Goal: Task Accomplishment & Management: Complete application form

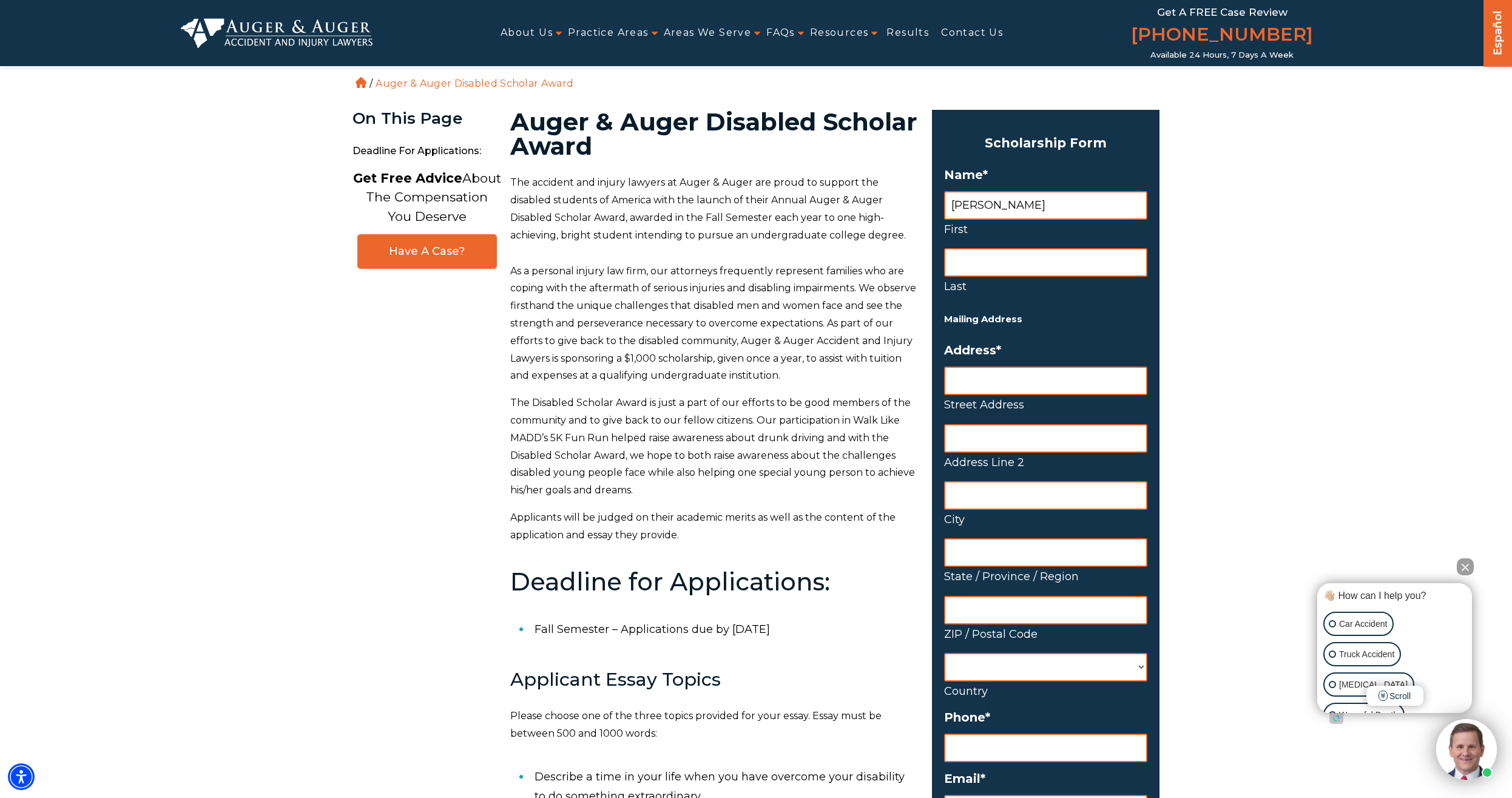
type input "[PERSON_NAME]"
type input "h"
type input "[PERSON_NAME]"
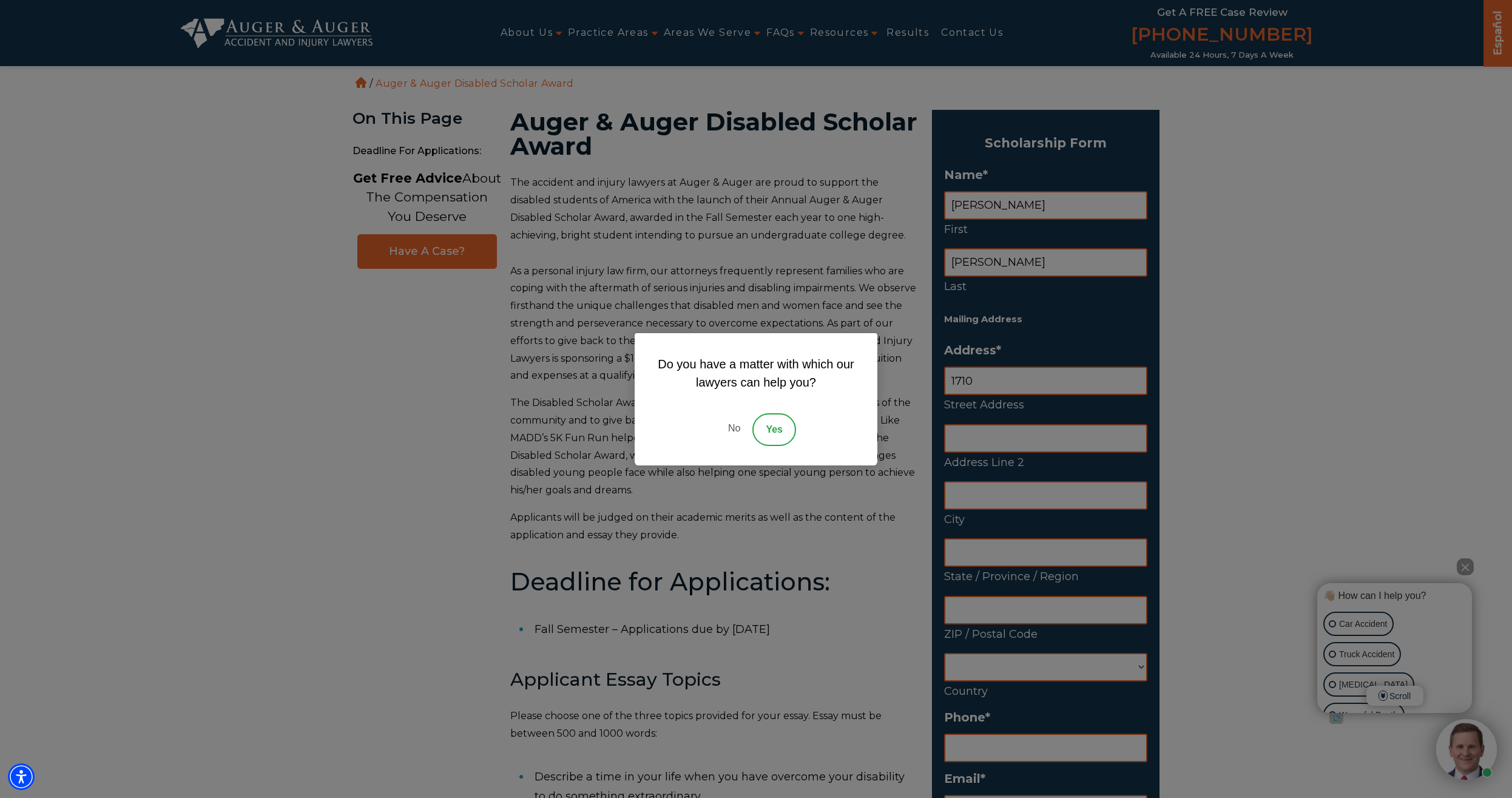
click at [731, 426] on link "No" at bounding box center [733, 430] width 36 height 33
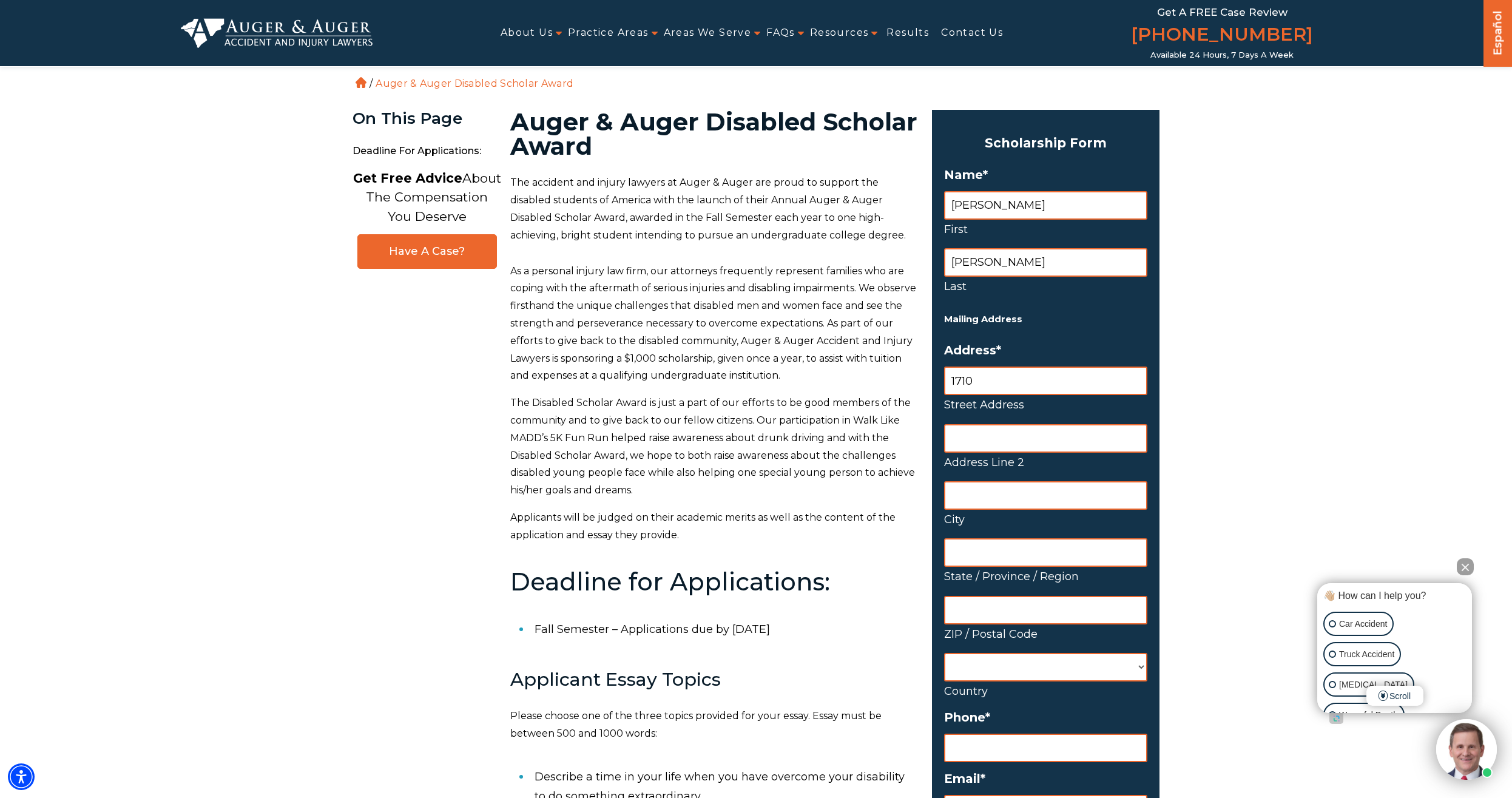
click at [983, 436] on input "Address Line 2" at bounding box center [1045, 439] width 203 height 29
click at [1037, 380] on input "1710" at bounding box center [1045, 381] width 203 height 29
type input "[STREET_ADDRESS]"
type input "Golden"
type input "[US_STATE]"
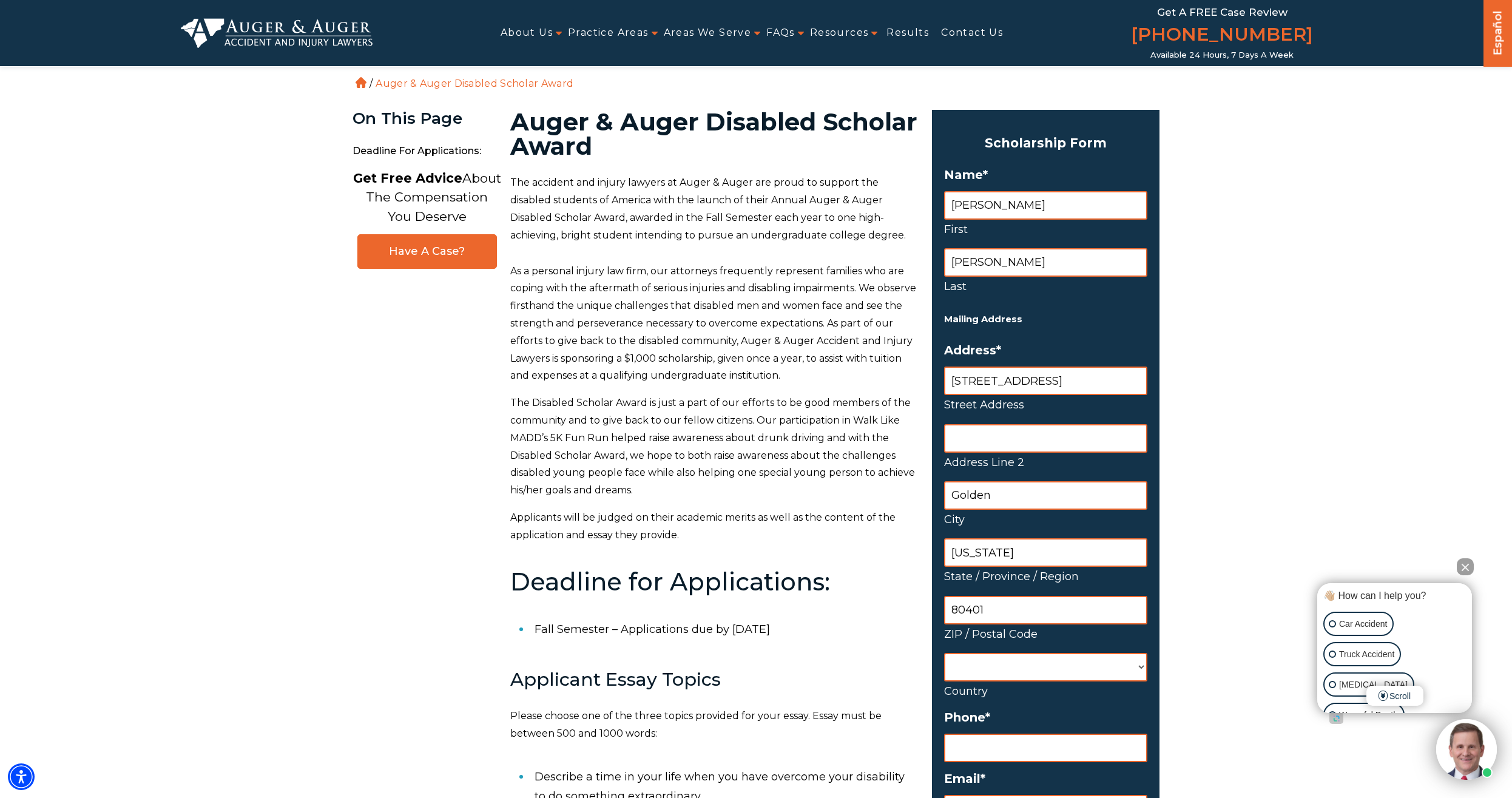
type input "80401"
select select "[GEOGRAPHIC_DATA]"
click option "[GEOGRAPHIC_DATA]" at bounding box center [0, 0] width 0 height 0
click at [1043, 750] on input "(___) ___-____" at bounding box center [1045, 748] width 203 height 29
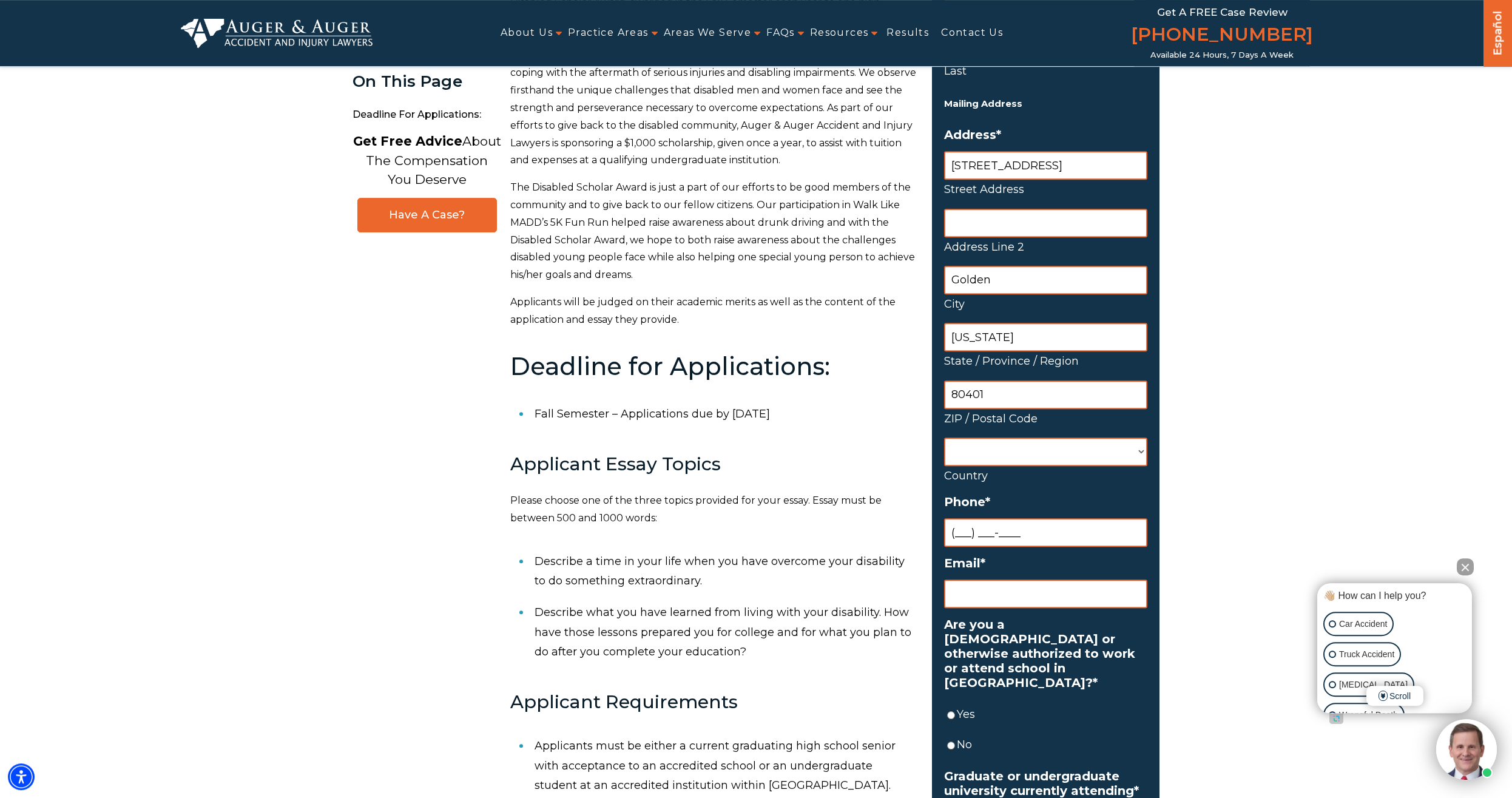
scroll to position [248, 0]
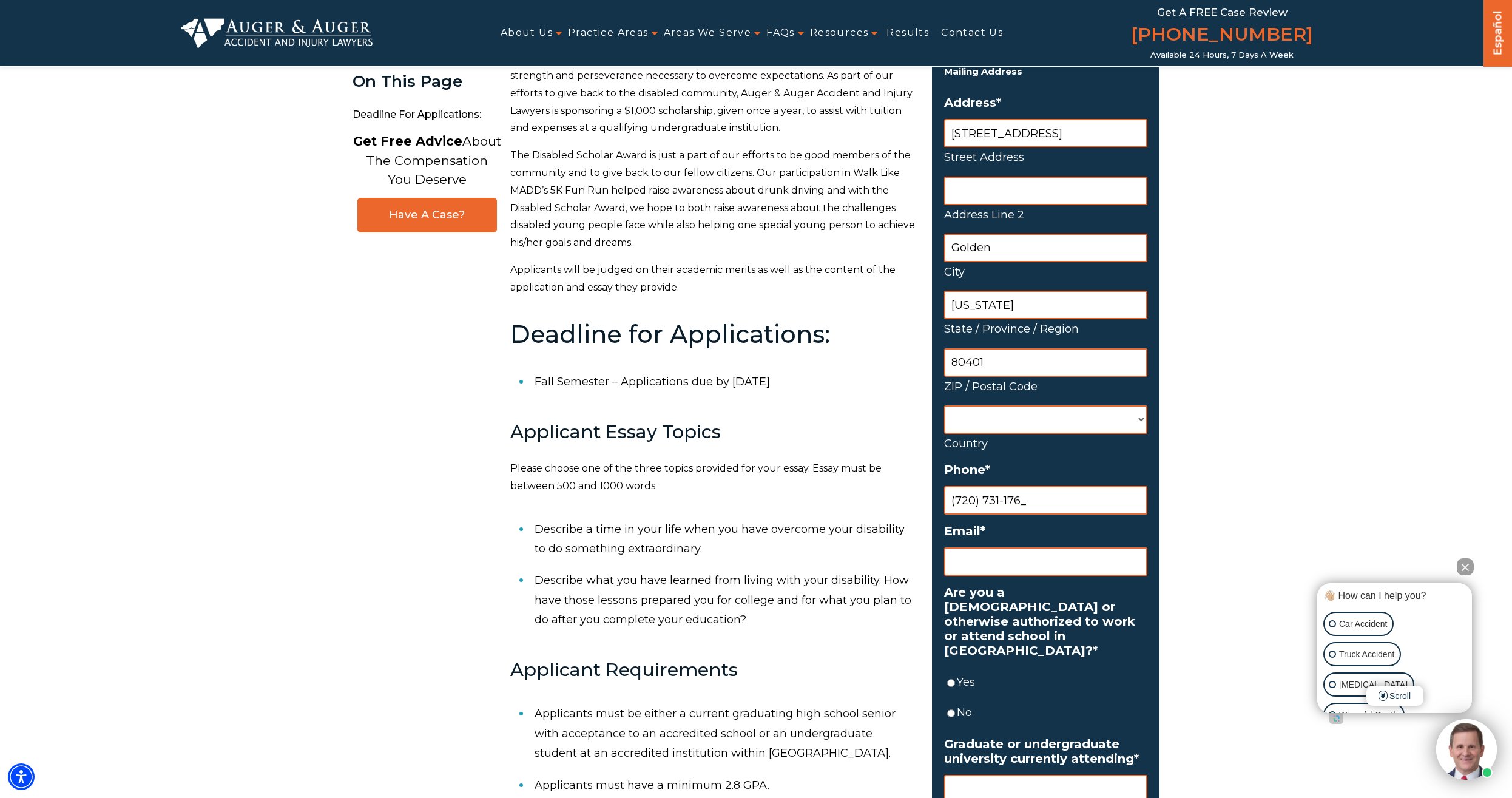
type input "[PHONE_NUMBER]"
type input "[EMAIL_ADDRESS][DOMAIN_NAME]"
click at [954, 670] on input "Yes" at bounding box center [951, 683] width 8 height 29
radio input "true"
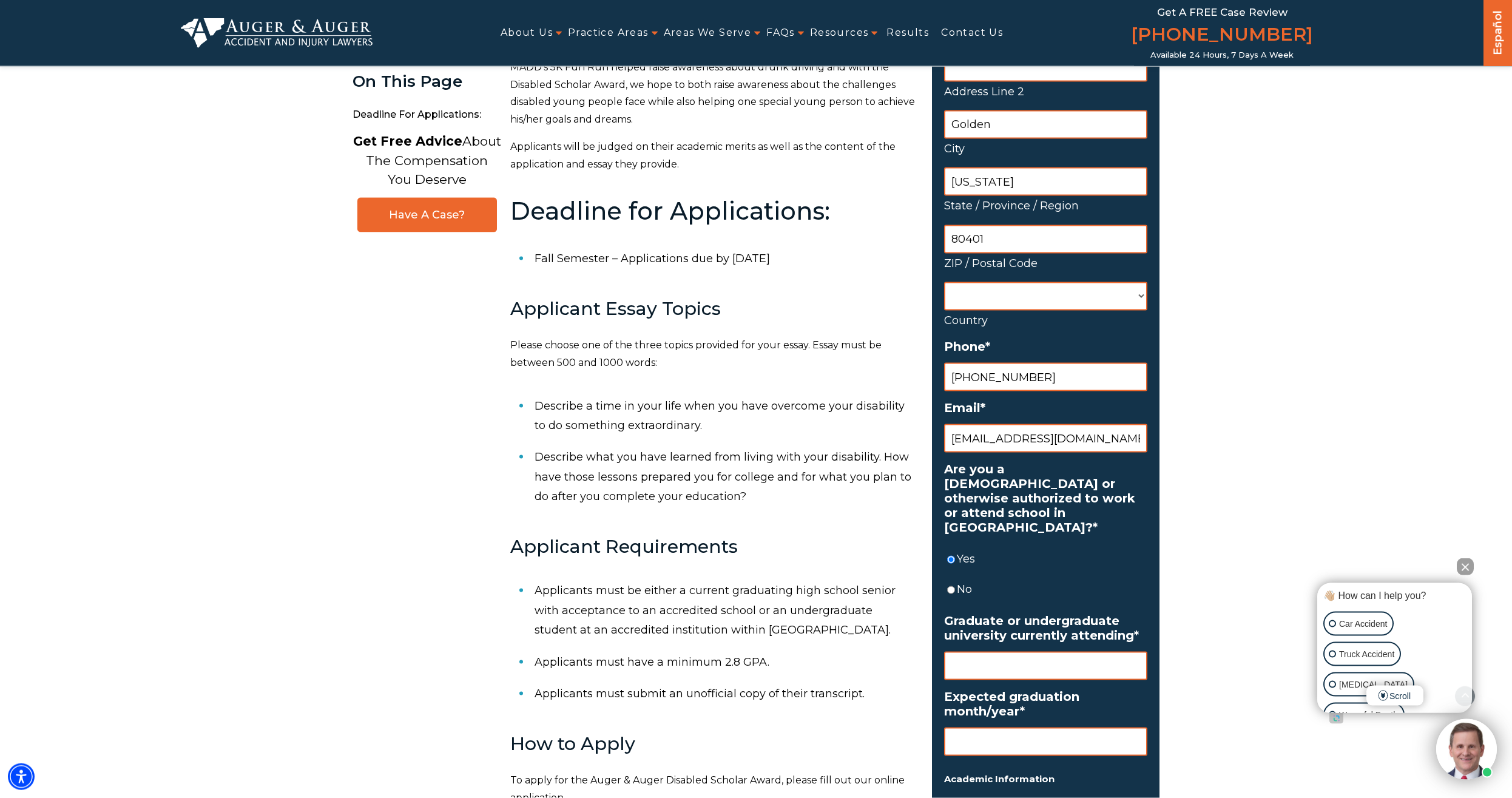
scroll to position [433, 0]
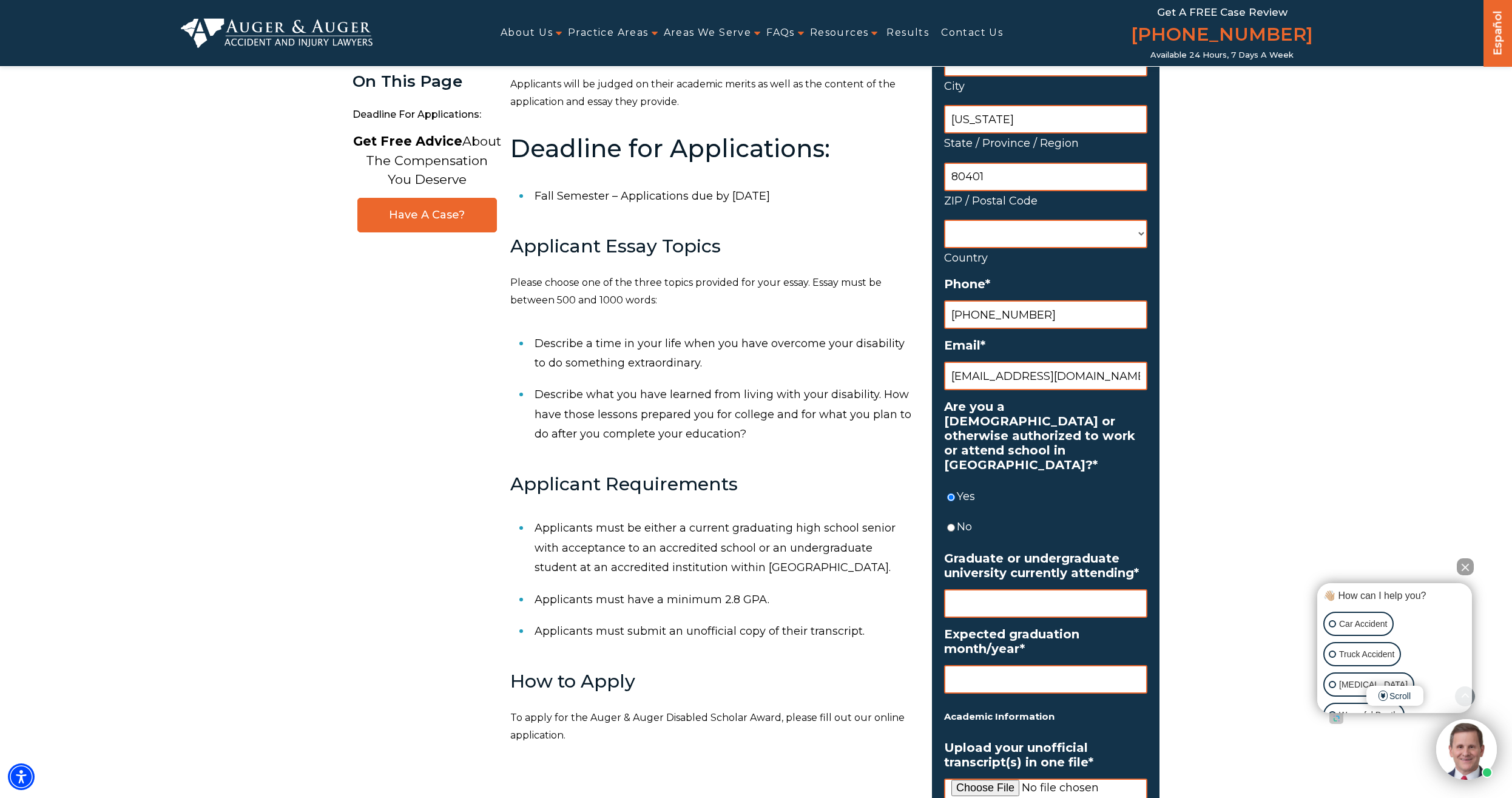
click at [1023, 589] on input "Graduate or undergraduate university currently attending *" at bounding box center [1045, 603] width 203 height 29
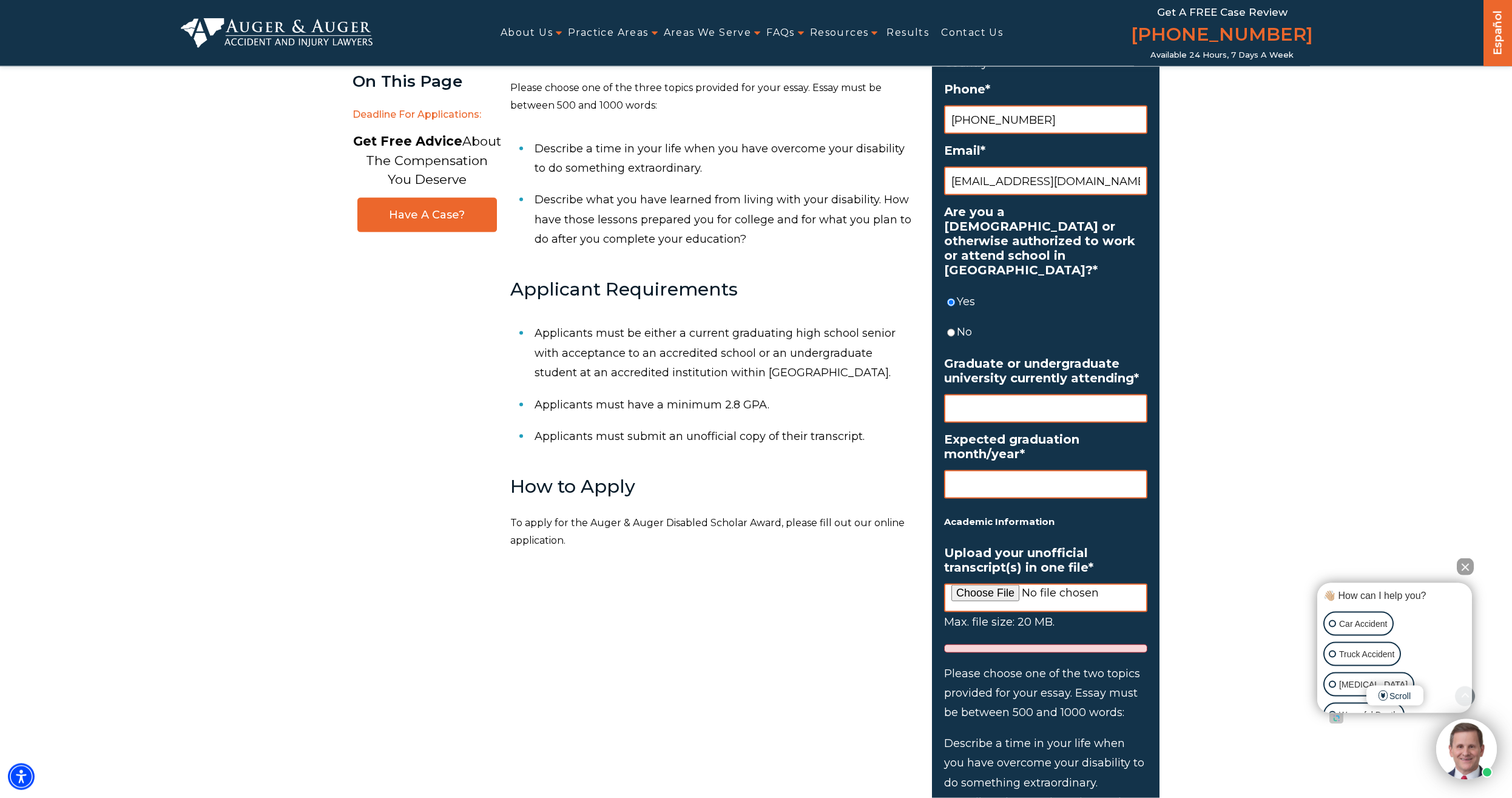
scroll to position [619, 0]
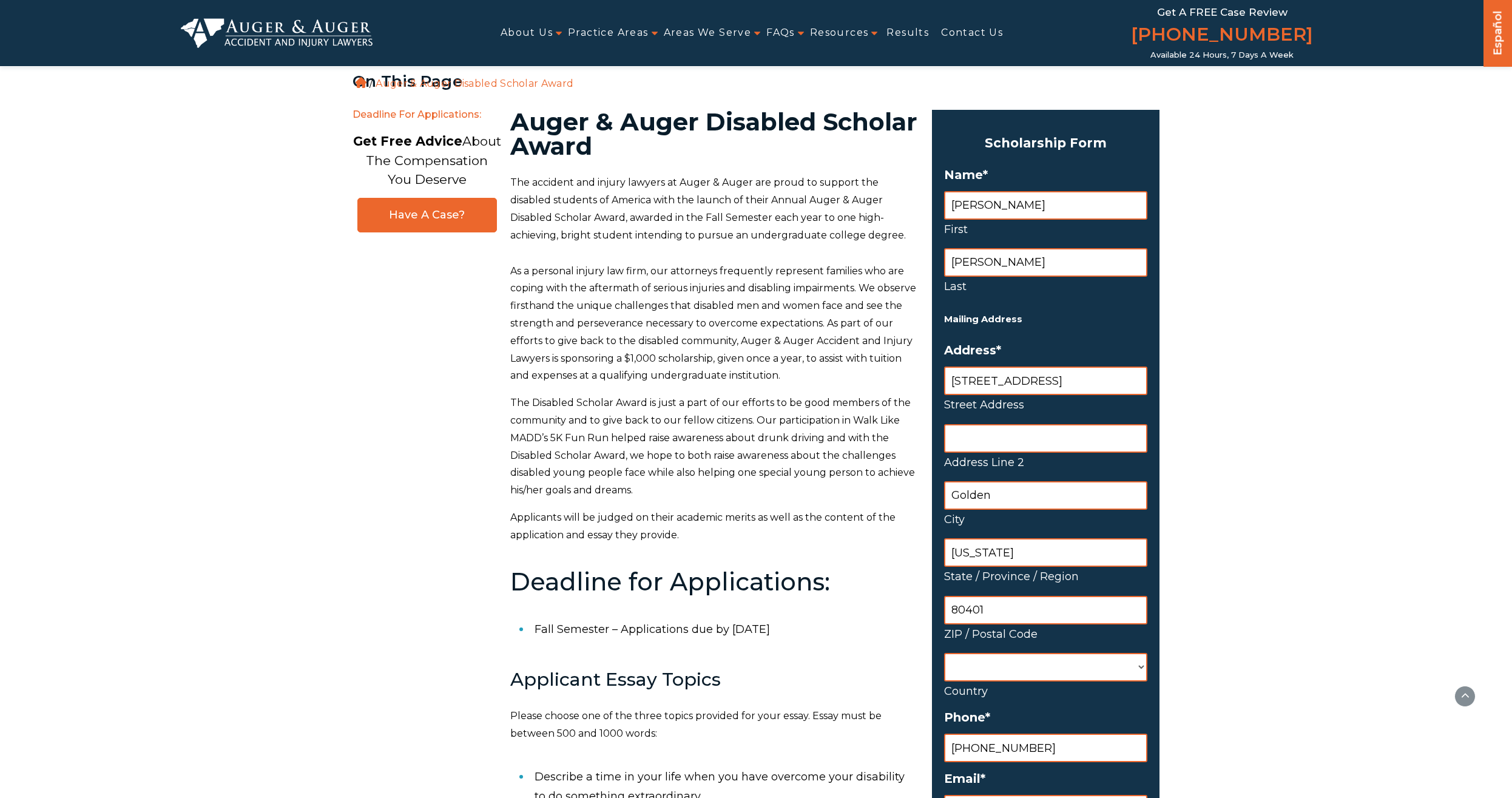
select select "[GEOGRAPHIC_DATA]"
